Goal: Task Accomplishment & Management: Manage account settings

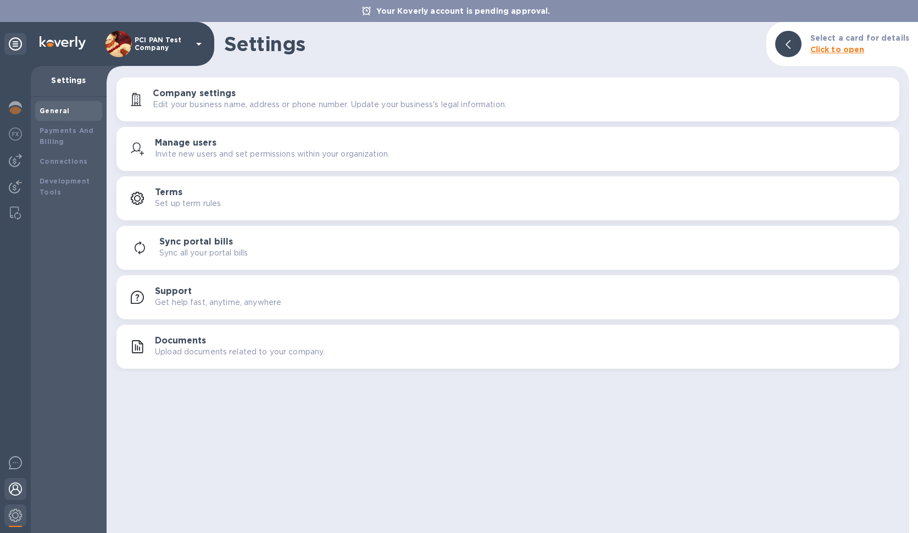
click at [16, 493] on img at bounding box center [15, 488] width 13 height 13
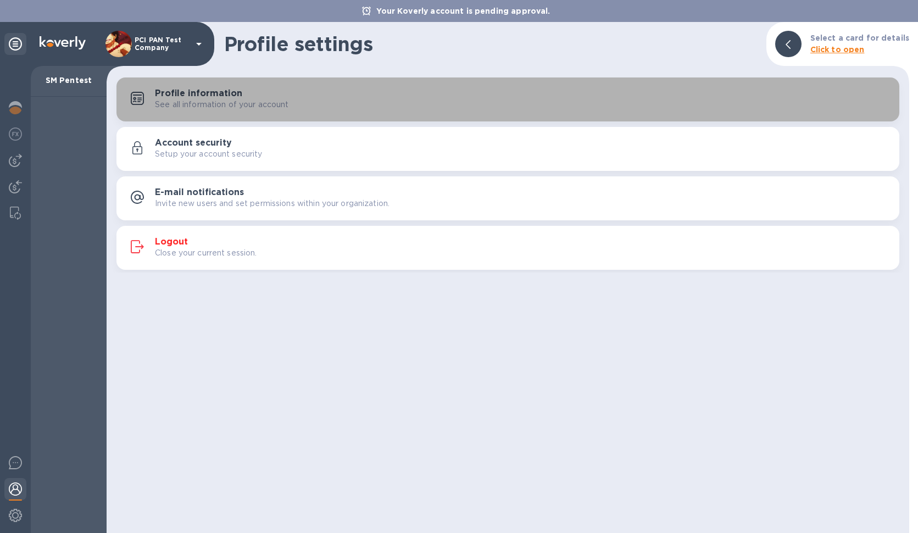
click at [214, 99] on p "See all information of your account" at bounding box center [222, 105] width 134 height 12
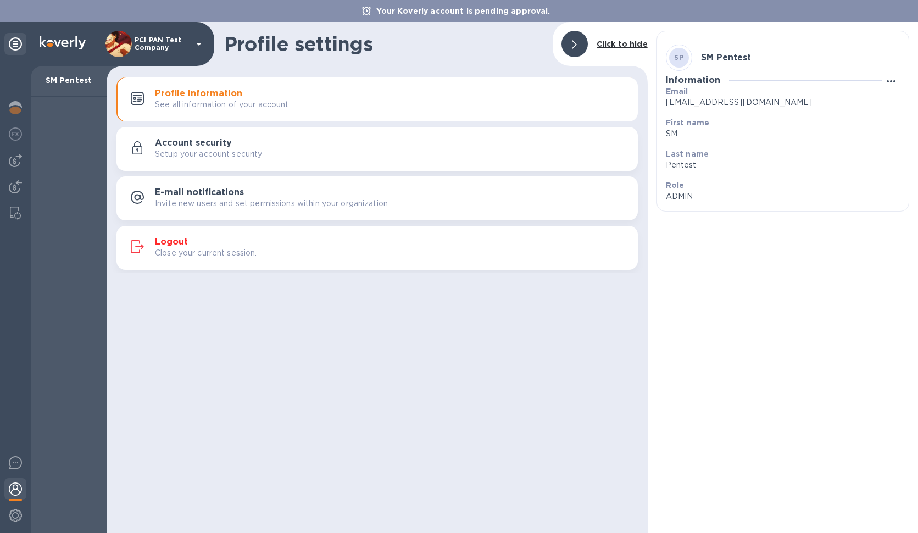
click at [893, 82] on icon "button" at bounding box center [890, 81] width 13 height 13
click at [882, 107] on p "Edit" at bounding box center [888, 103] width 17 height 11
click at [712, 179] on input "Pentest" at bounding box center [778, 182] width 225 height 16
type input "Pentest_CSRF"
click at [740, 257] on span "Save" at bounding box center [748, 255] width 23 height 13
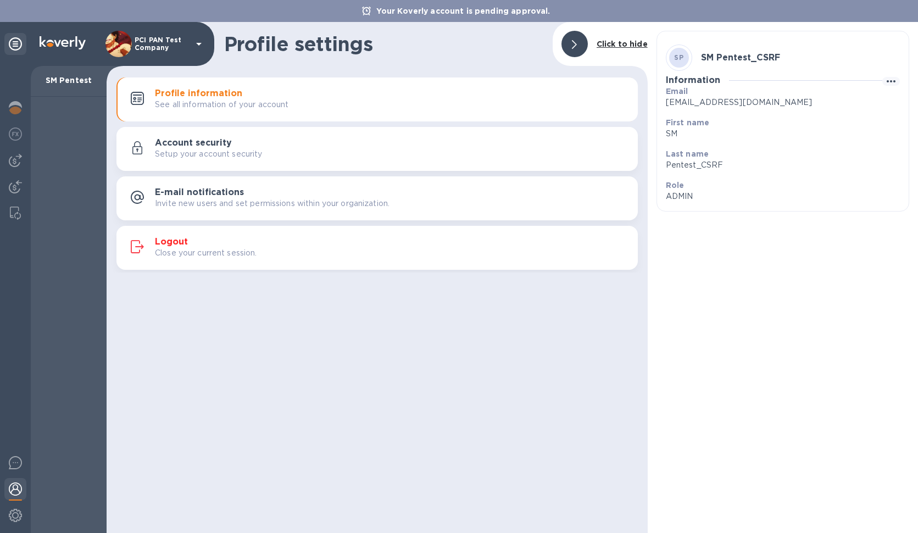
click at [668, 174] on div "Last name Pentest_CSRF" at bounding box center [778, 159] width 234 height 31
click at [891, 82] on icon "button" at bounding box center [891, 81] width 9 height 2
click at [876, 109] on li "Edit" at bounding box center [888, 103] width 43 height 35
drag, startPoint x: 695, startPoint y: 182, endPoint x: 914, endPoint y: 204, distance: 219.7
click at [891, 191] on input "Pentest_CSRF" at bounding box center [778, 182] width 225 height 16
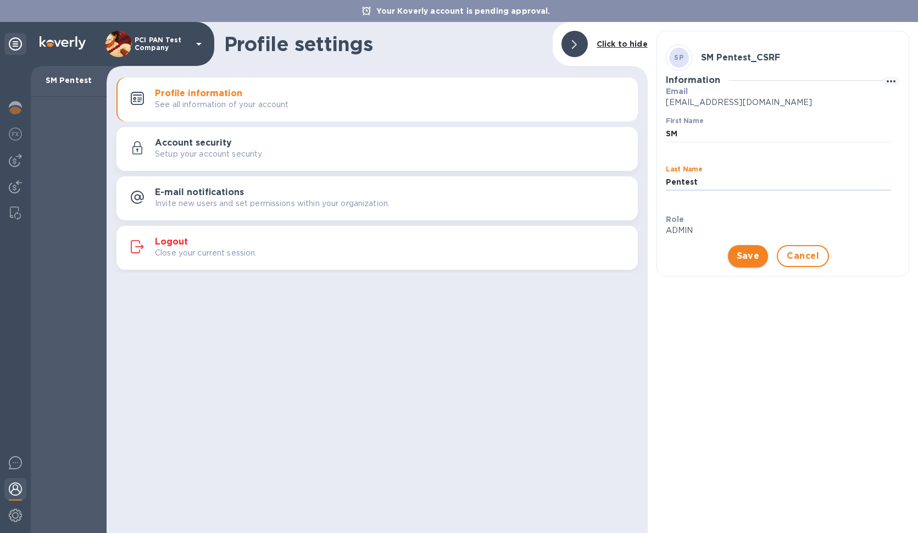
type input "Pentest"
click at [734, 260] on button "Save" at bounding box center [748, 256] width 41 height 22
